Goal: Entertainment & Leisure: Consume media (video, audio)

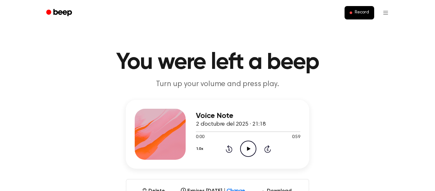
click at [249, 142] on icon "Play Audio" at bounding box center [248, 148] width 16 height 16
click at [231, 152] on icon "Rewind 5 seconds" at bounding box center [229, 149] width 7 height 8
click at [230, 148] on icon "Rewind 5 seconds" at bounding box center [229, 149] width 7 height 8
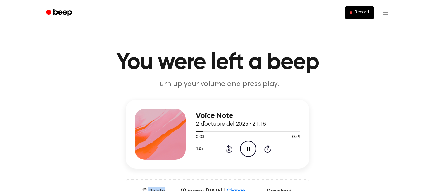
click at [230, 148] on icon "Rewind 5 seconds" at bounding box center [229, 149] width 7 height 8
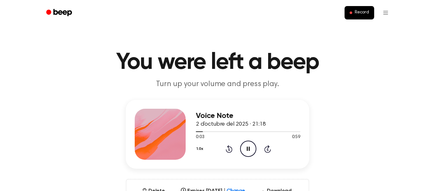
click at [230, 148] on icon "Rewind 5 seconds" at bounding box center [229, 149] width 7 height 8
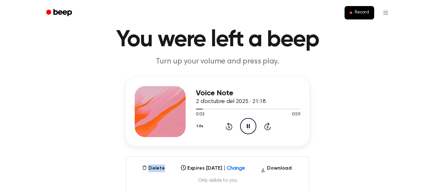
scroll to position [31, 0]
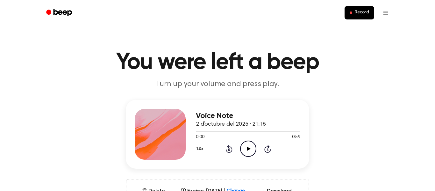
click at [248, 146] on icon "Play Audio" at bounding box center [248, 148] width 16 height 16
click at [256, 152] on div "1.0x Rewind 5 seconds Play Audio Skip 5 seconds" at bounding box center [248, 148] width 104 height 16
click at [253, 151] on icon "Play Audio" at bounding box center [248, 148] width 16 height 16
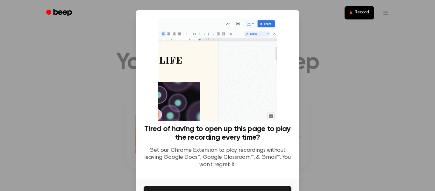
scroll to position [41, 0]
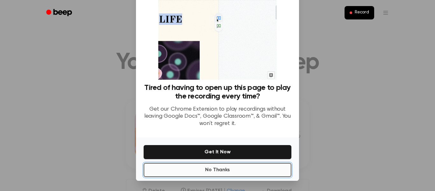
click at [239, 163] on button "No Thanks" at bounding box center [218, 170] width 148 height 14
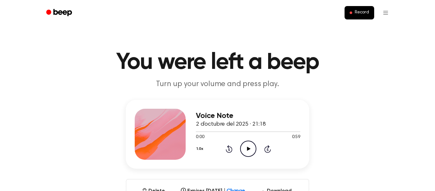
click at [248, 152] on icon "Play Audio" at bounding box center [248, 148] width 16 height 16
click at [250, 147] on icon "Play Audio" at bounding box center [248, 148] width 16 height 16
click at [250, 144] on icon "Play Audio" at bounding box center [248, 148] width 16 height 16
click at [198, 149] on button "1.0x" at bounding box center [201, 148] width 10 height 11
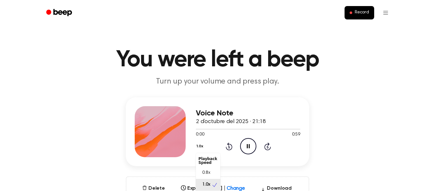
scroll to position [3, 0]
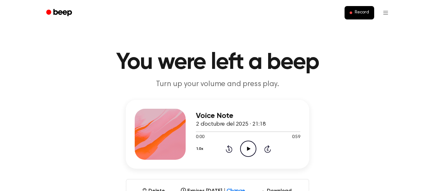
click at [249, 149] on icon at bounding box center [249, 149] width 4 height 4
